Goal: Find contact information: Obtain details needed to contact an individual or organization

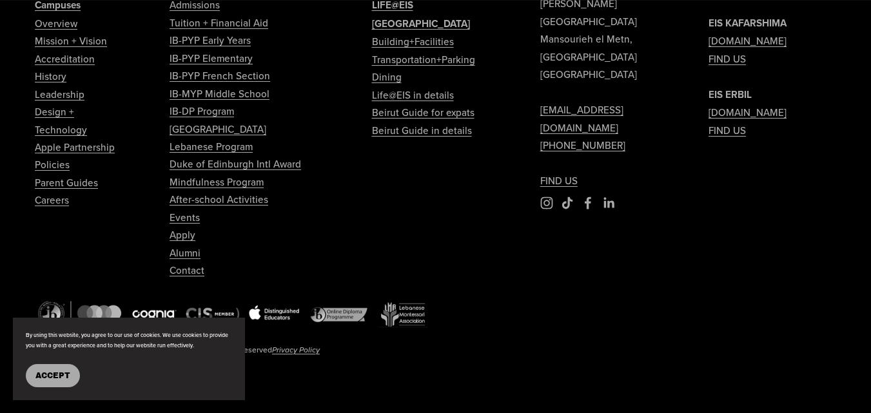
scroll to position [5361, 0]
click at [193, 279] on link "Contact" at bounding box center [187, 270] width 35 height 17
type input "*****"
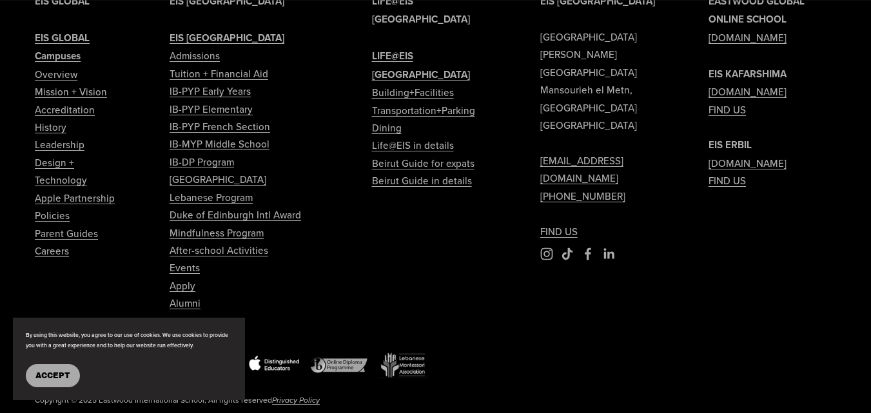
scroll to position [1696, 0]
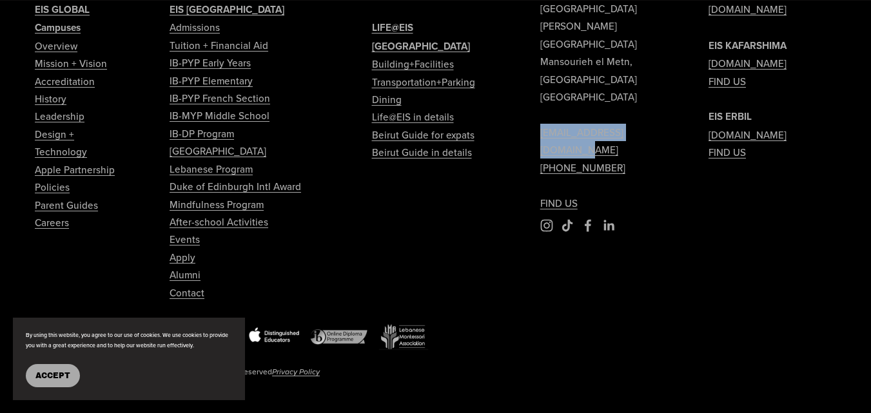
drag, startPoint x: 669, startPoint y: 96, endPoint x: 527, endPoint y: 99, distance: 141.9
click at [527, 99] on div "EIS BEIRUT Eastwood International School Sami Solh Street Mansourieh el Metn, B…" at bounding box center [435, 185] width 871 height 443
copy link "[EMAIL_ADDRESS][DOMAIN_NAME]"
click at [583, 179] on div "EIS BEIRUT Eastwood International School Sami Solh Street Mansourieh el Metn, B…" at bounding box center [435, 185] width 871 height 443
click at [588, 220] on use "Facebook" at bounding box center [588, 226] width 6 height 12
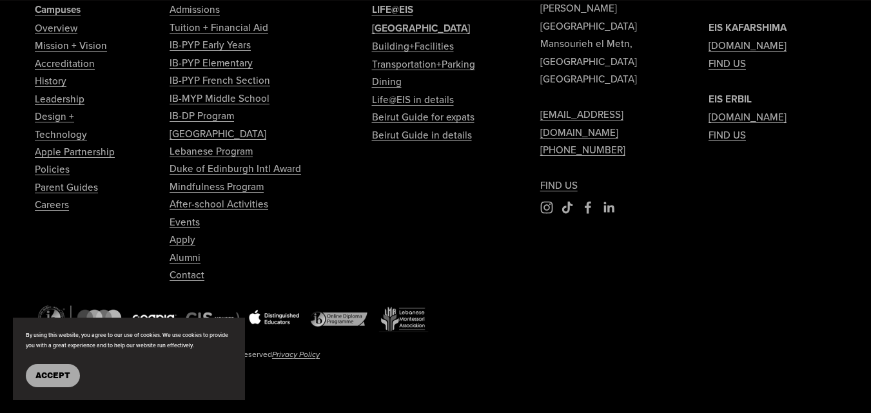
scroll to position [5319, 0]
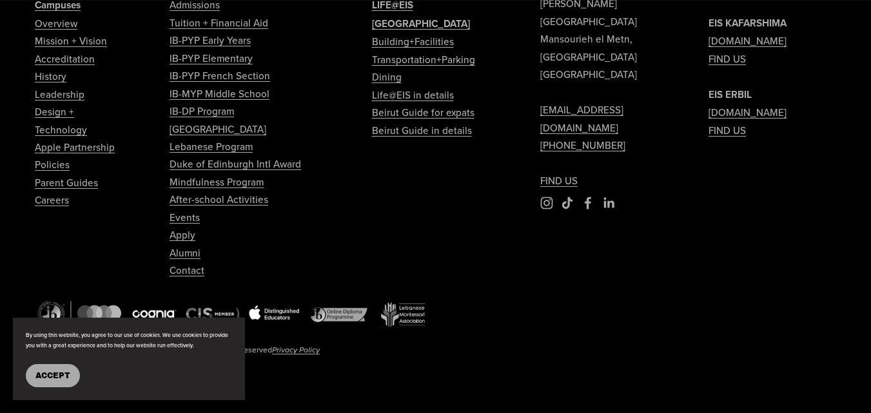
click at [54, 209] on link "Careers" at bounding box center [52, 199] width 34 height 17
type input "****"
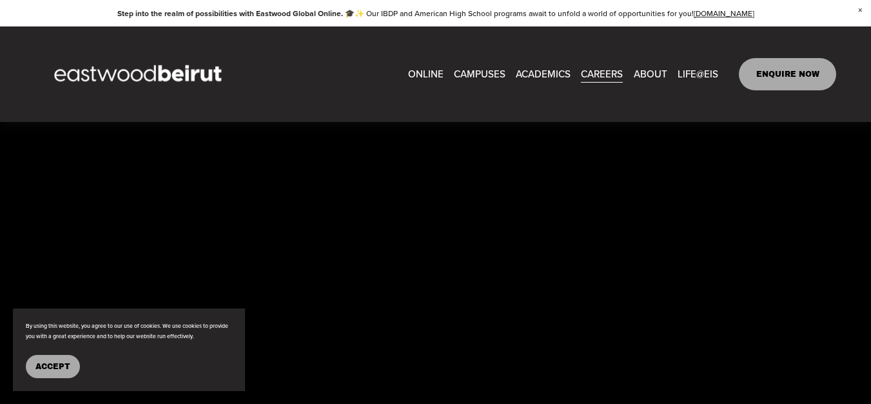
scroll to position [2992, 0]
click at [56, 371] on button "Accept" at bounding box center [53, 366] width 54 height 23
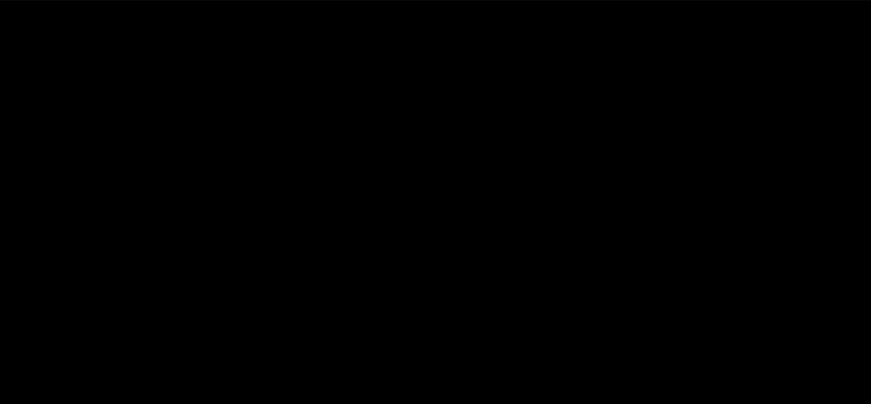
scroll to position [3129, 0]
